Goal: Find specific page/section: Find specific page/section

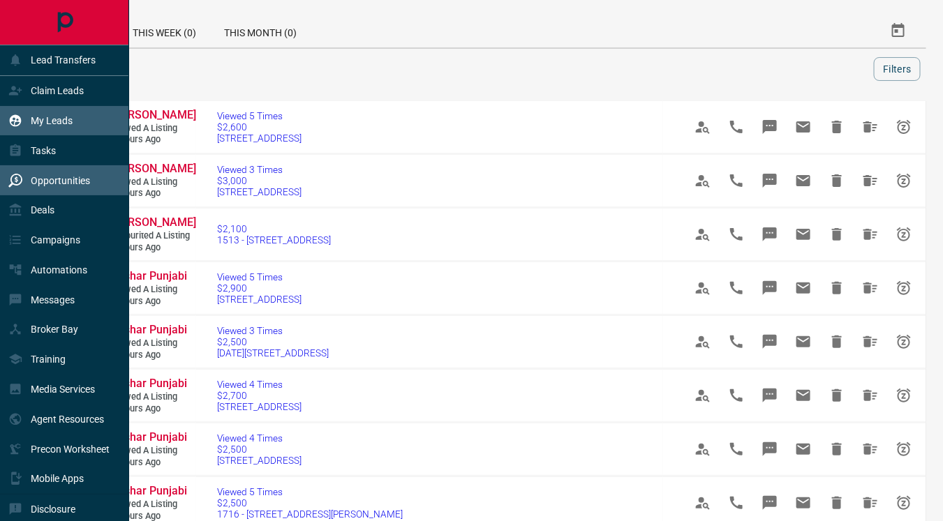
click at [59, 118] on p "My Leads" at bounding box center [52, 120] width 42 height 11
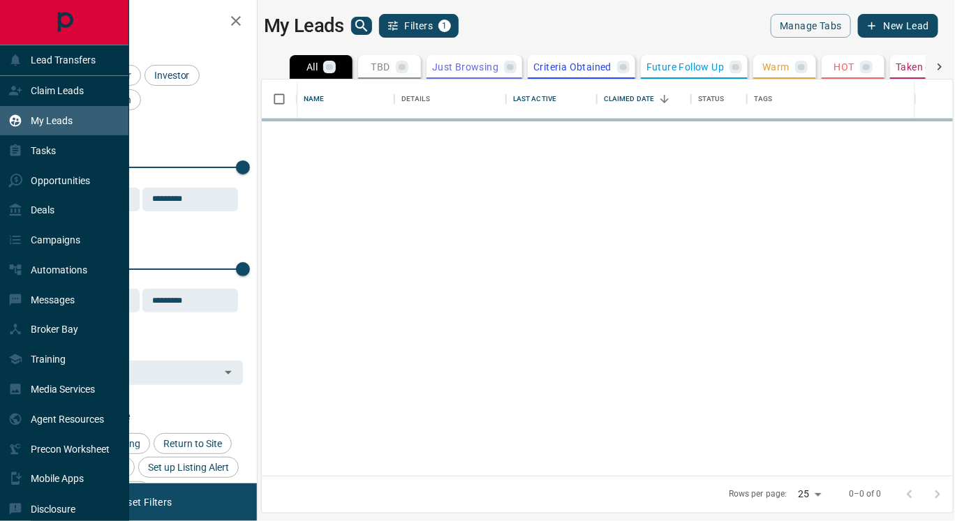
scroll to position [385, 679]
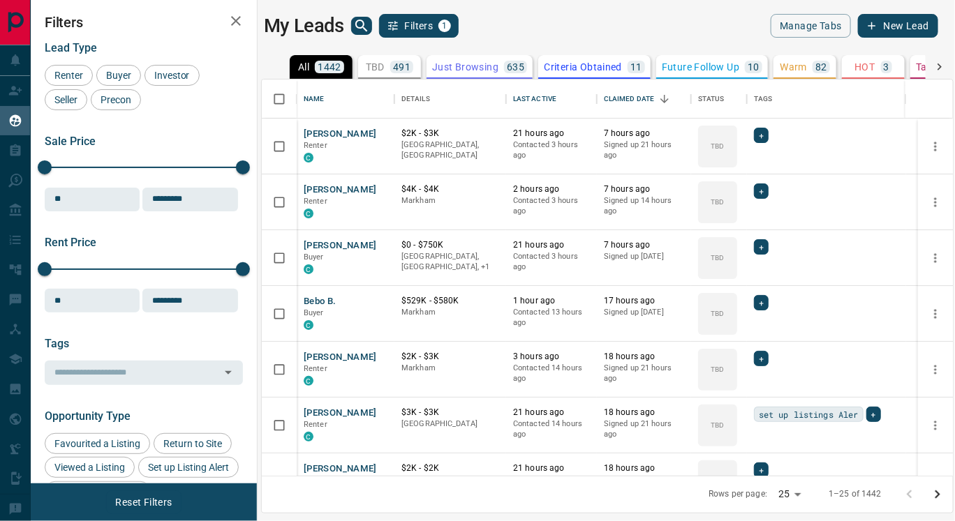
click at [350, 20] on div "My Leads Filters 1" at bounding box center [432, 26] width 337 height 24
click at [365, 22] on icon "search button" at bounding box center [361, 25] width 17 height 17
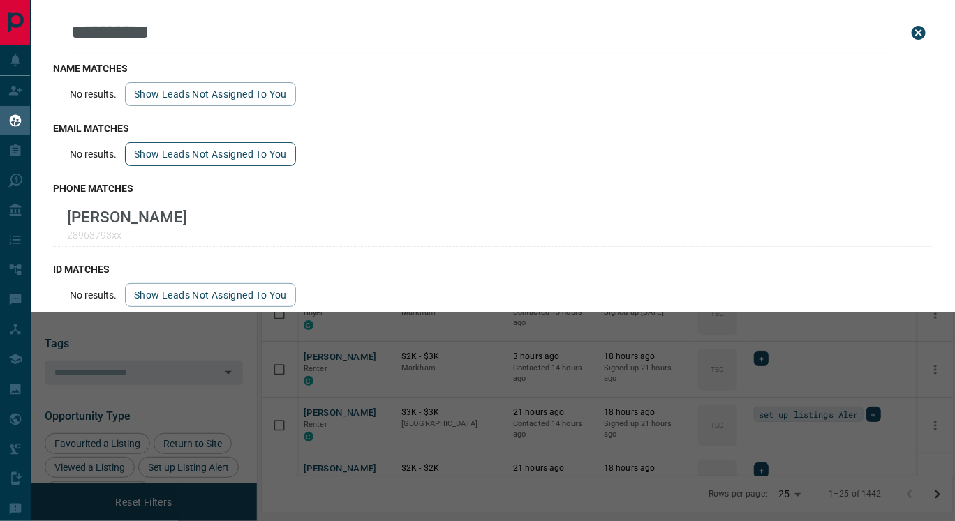
type input "**********"
click at [207, 148] on button "Show leads not assigned to you" at bounding box center [210, 154] width 171 height 24
